Goal: Book appointment/travel/reservation

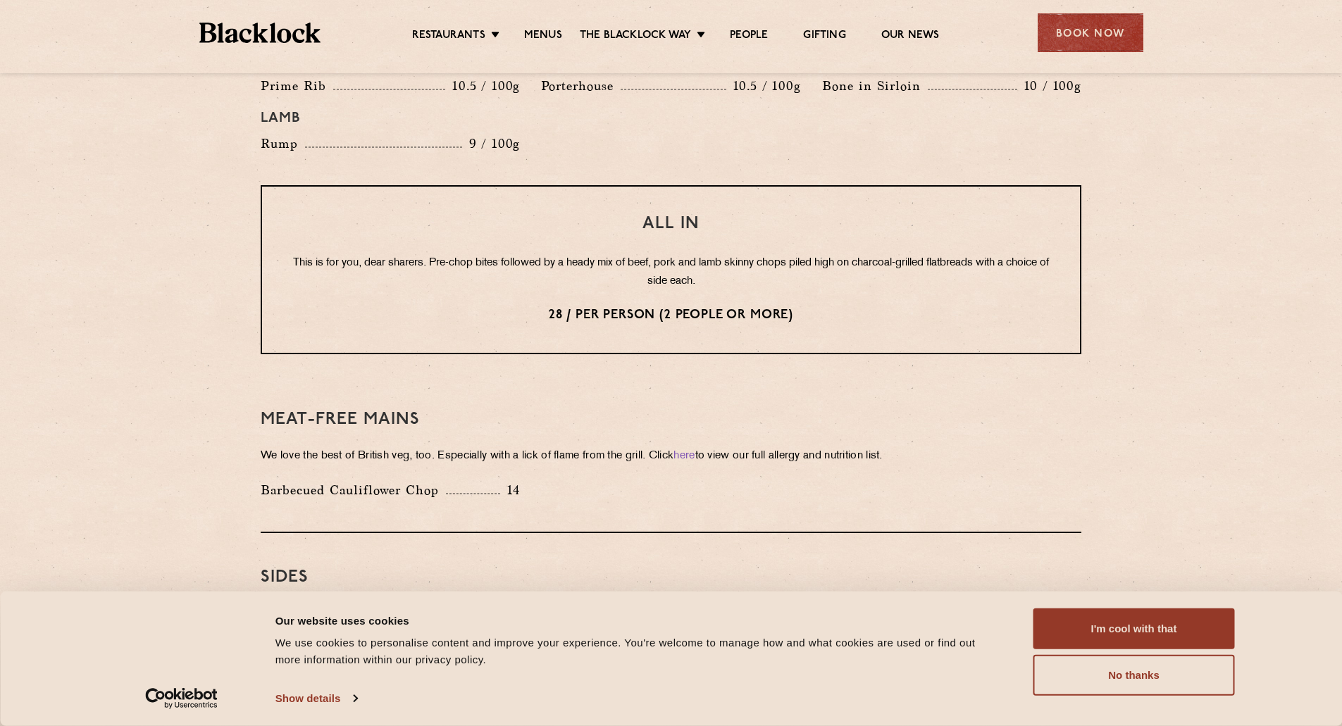
scroll to position [1690, 0]
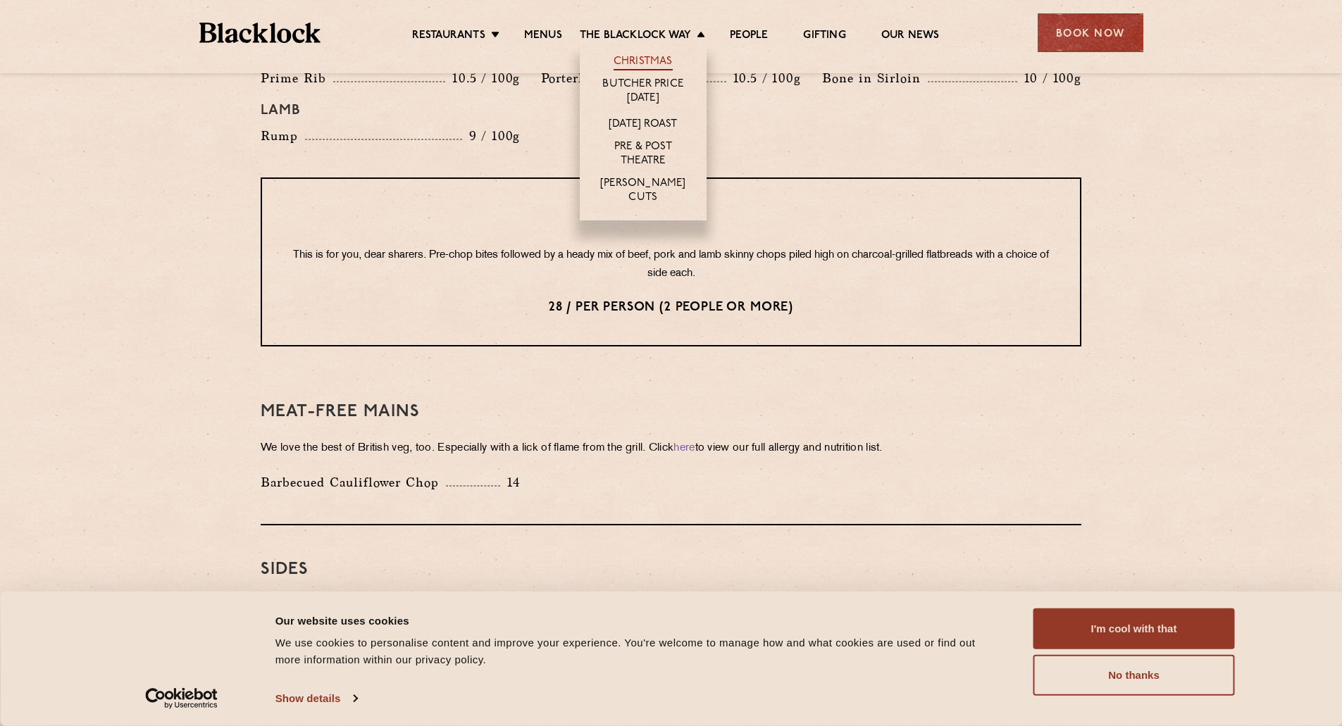
click at [625, 56] on link "Christmas" at bounding box center [642, 62] width 59 height 15
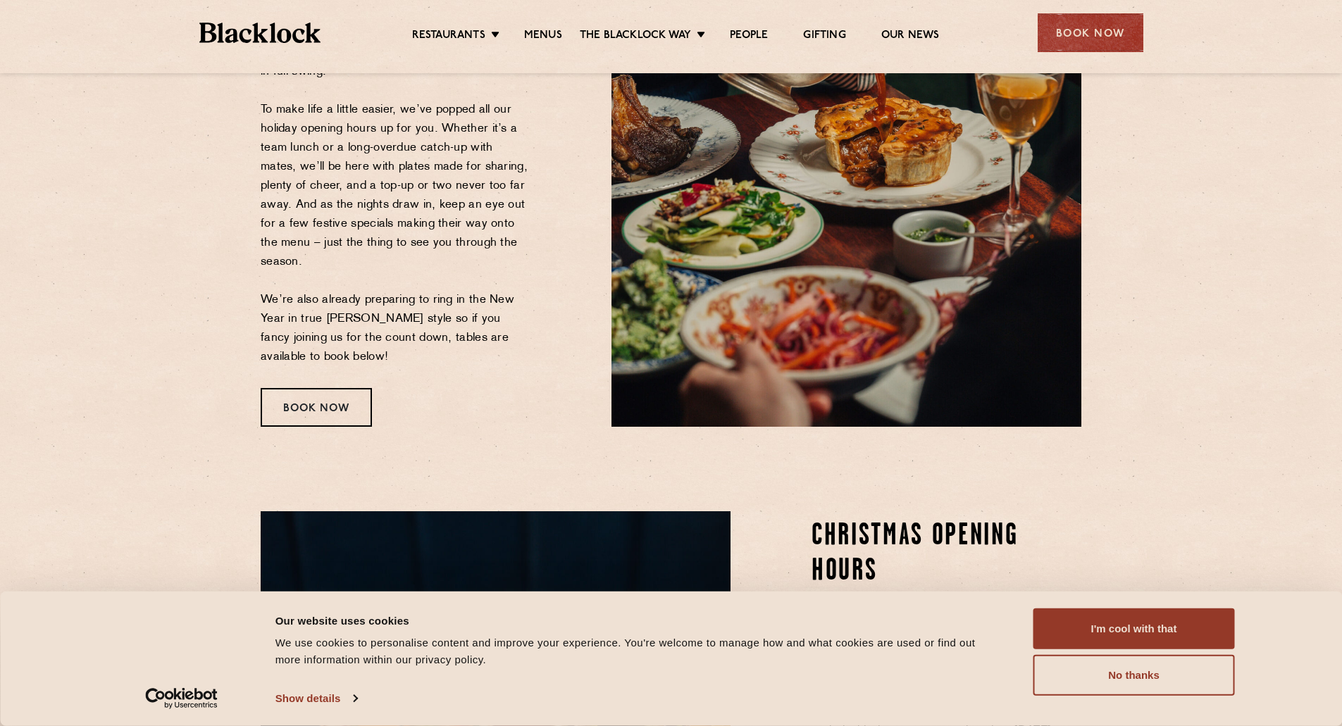
scroll to position [423, 0]
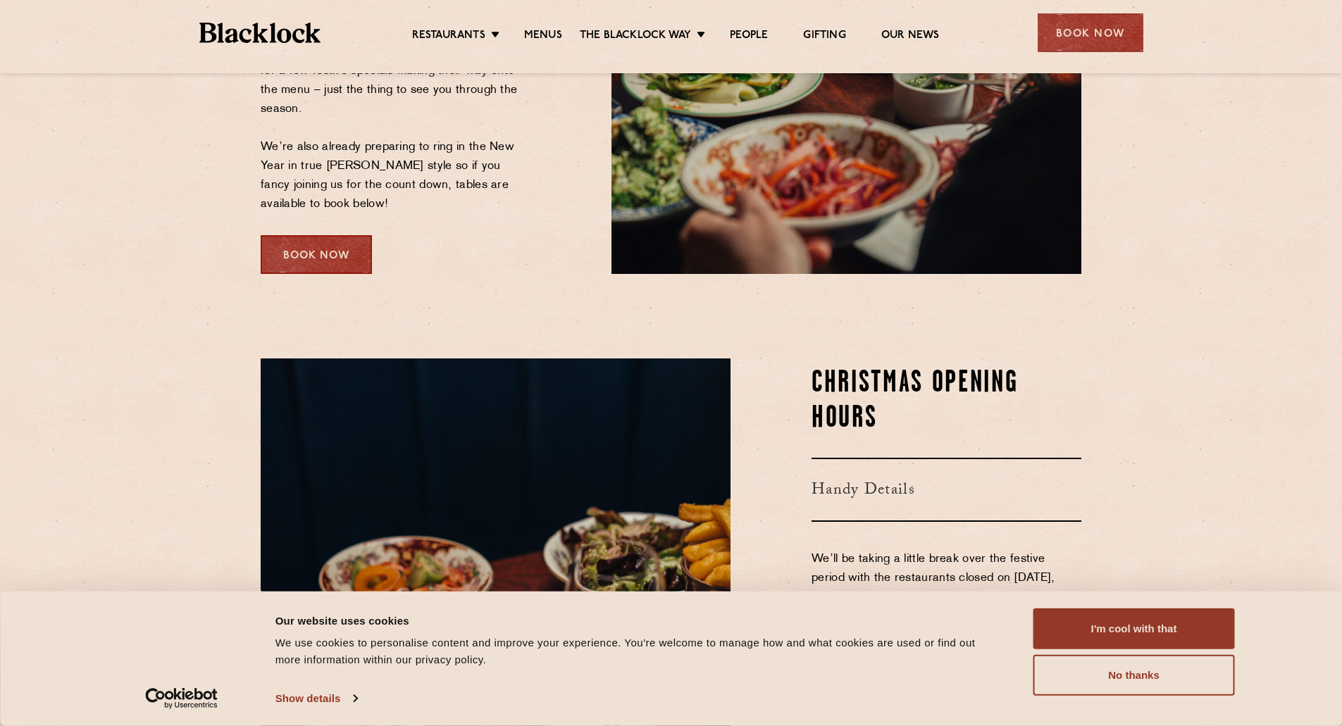
click at [330, 247] on div "Book Now" at bounding box center [316, 254] width 111 height 39
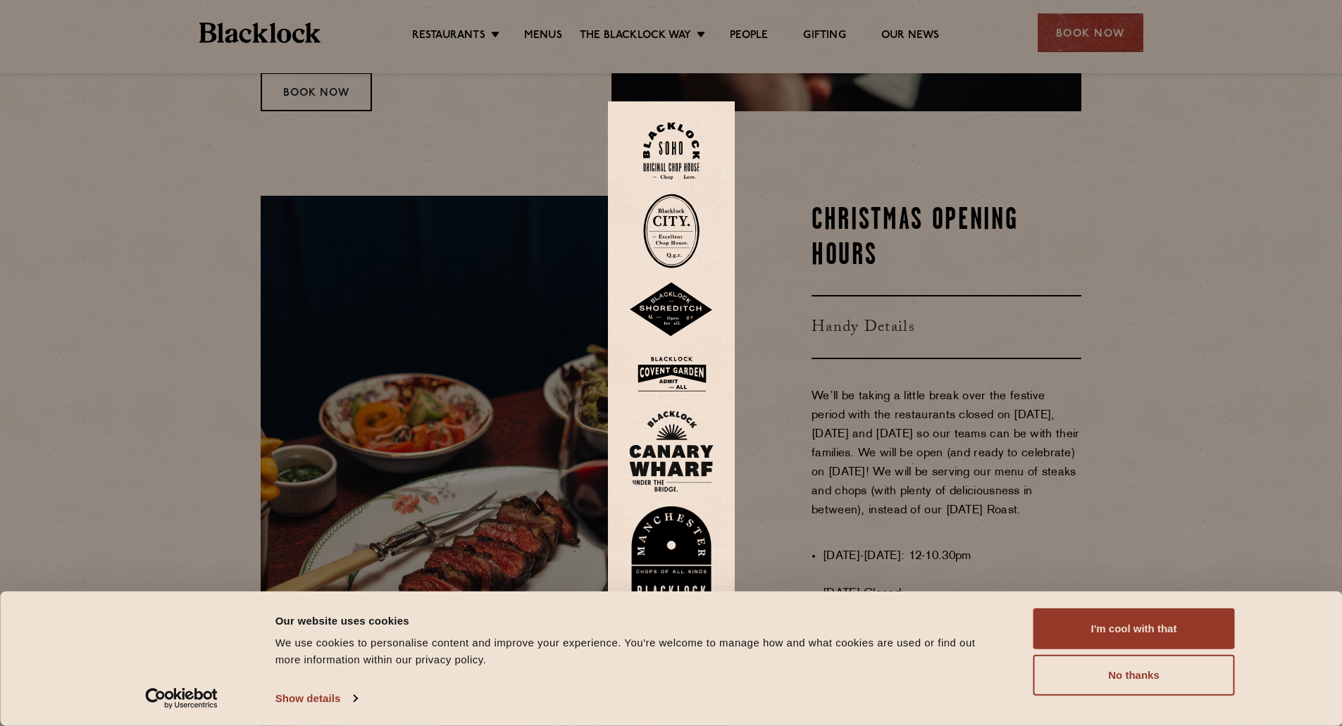
scroll to position [634, 0]
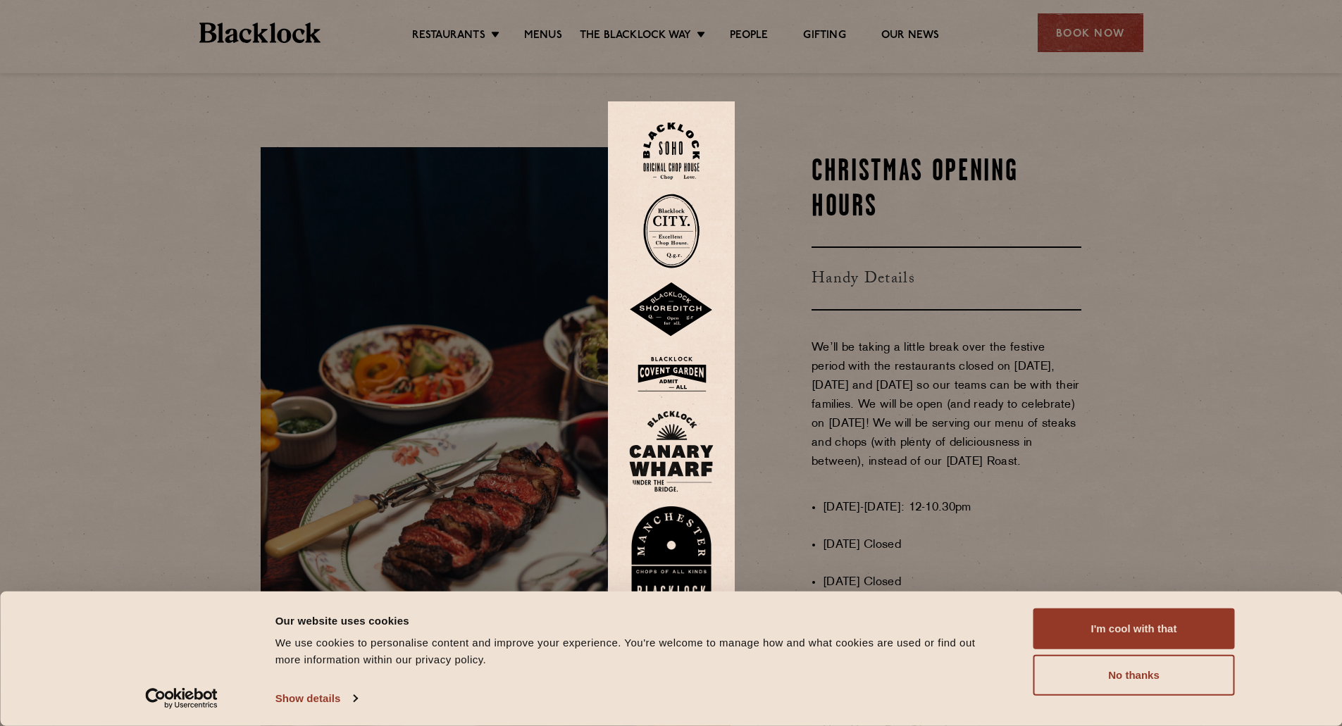
click at [208, 330] on div at bounding box center [671, 363] width 1342 height 726
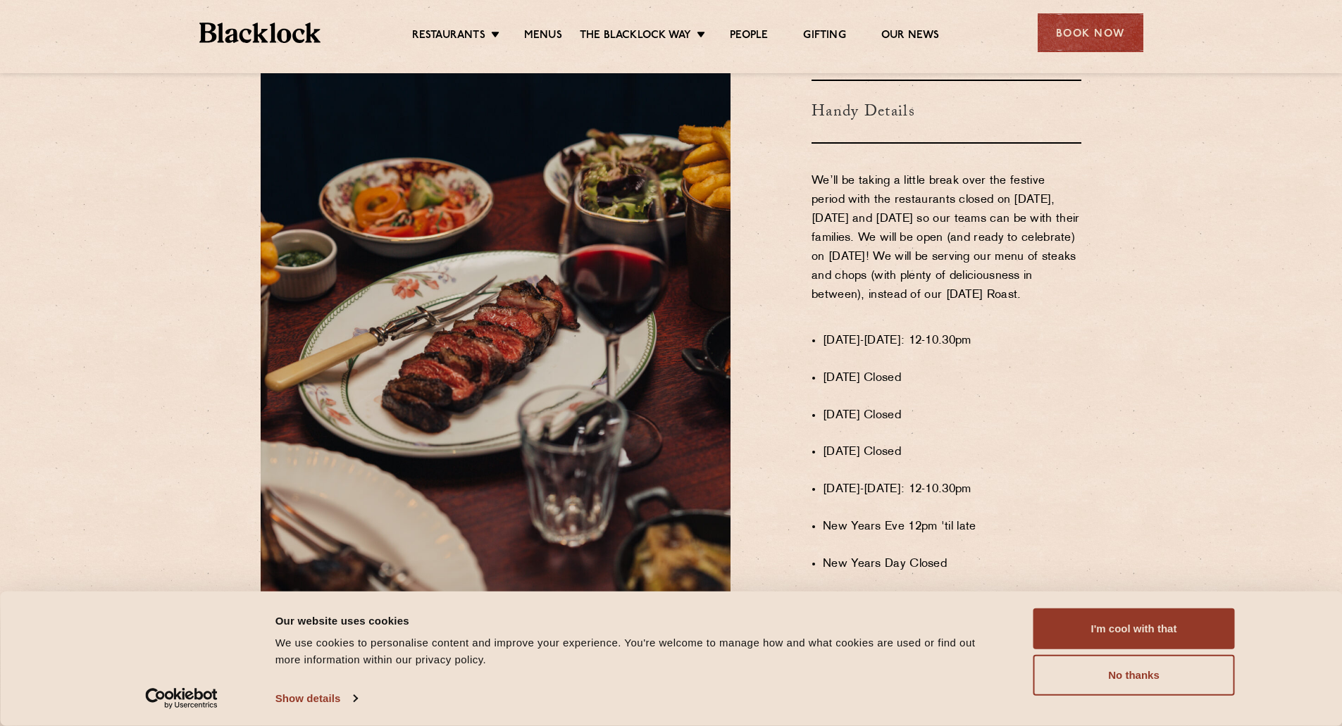
scroll to position [986, 0]
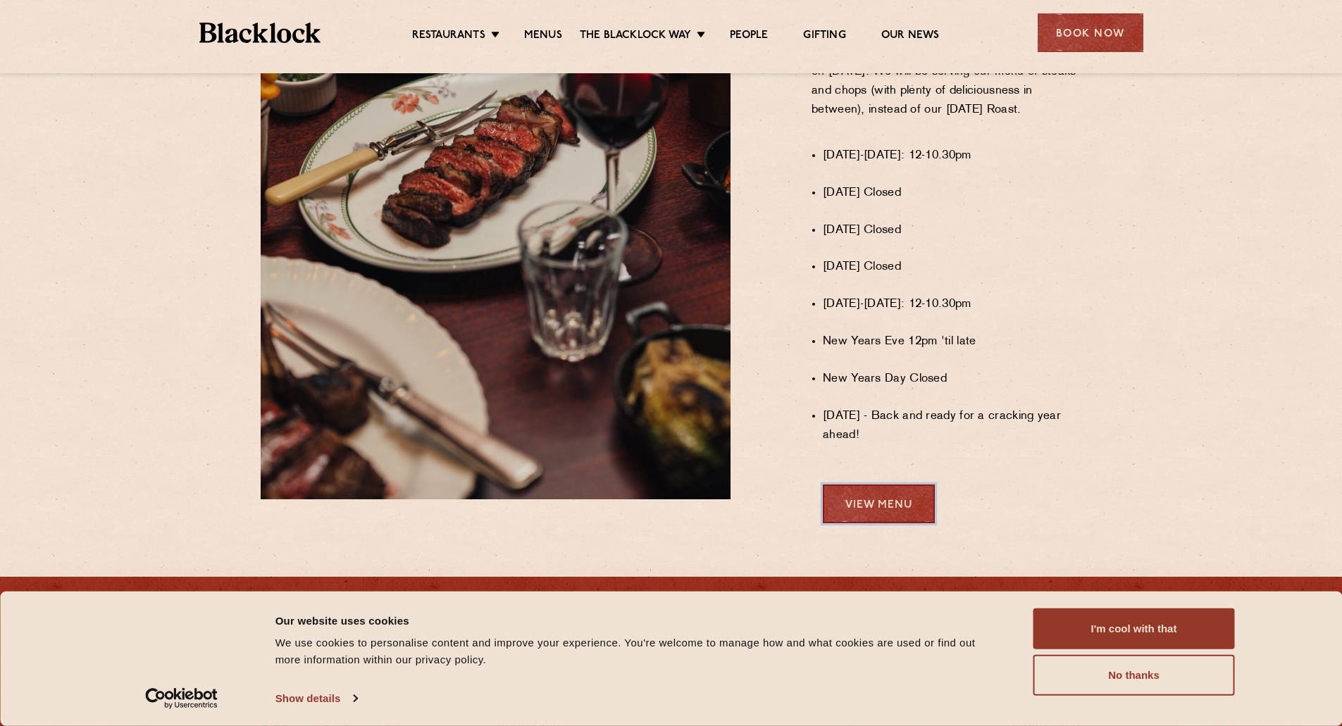
click at [902, 513] on link "View Menu" at bounding box center [879, 504] width 112 height 39
